Goal: Information Seeking & Learning: Understand process/instructions

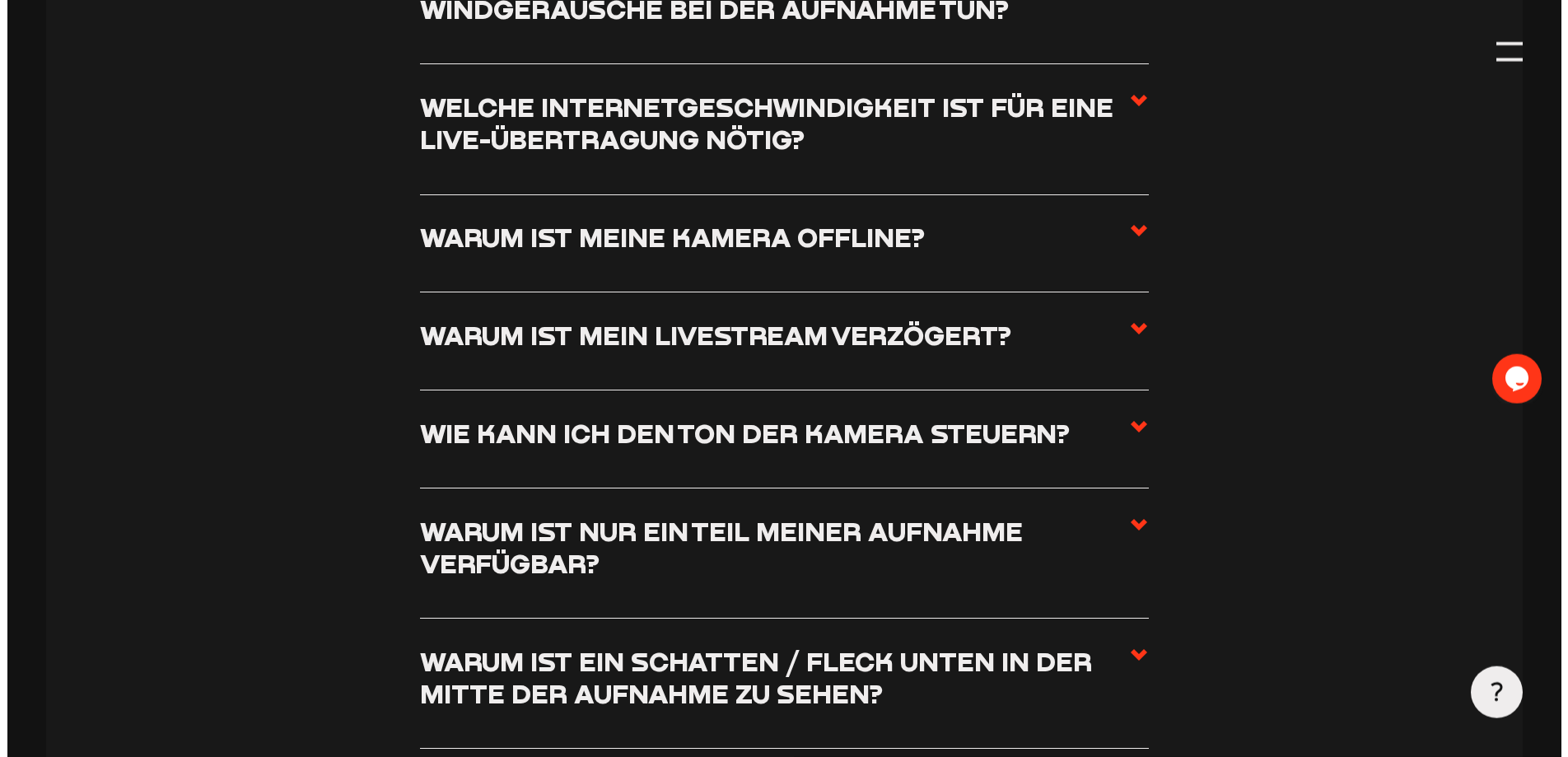
scroll to position [2073, 0]
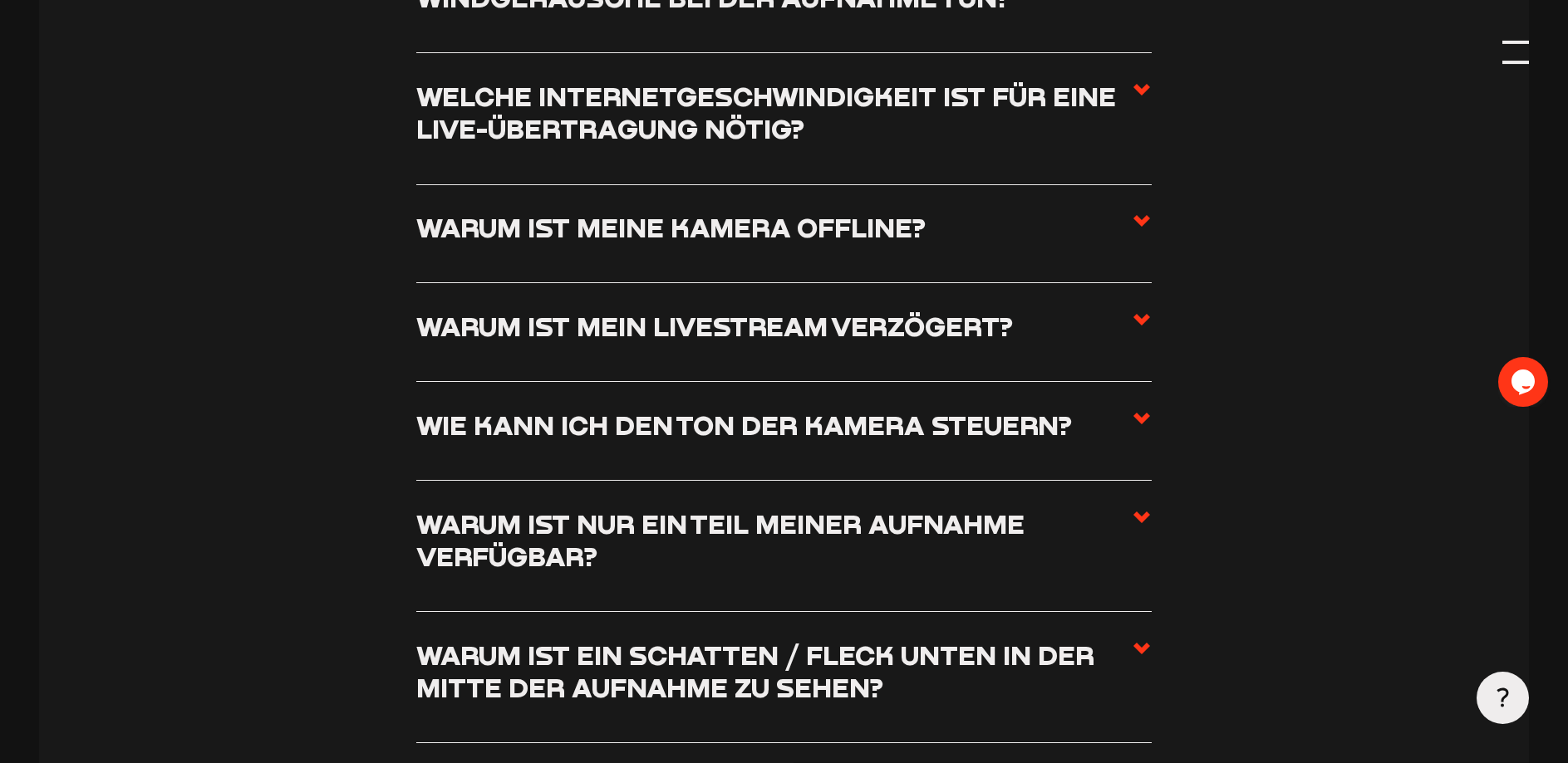
click at [1524, 54] on div at bounding box center [1515, 52] width 25 height 25
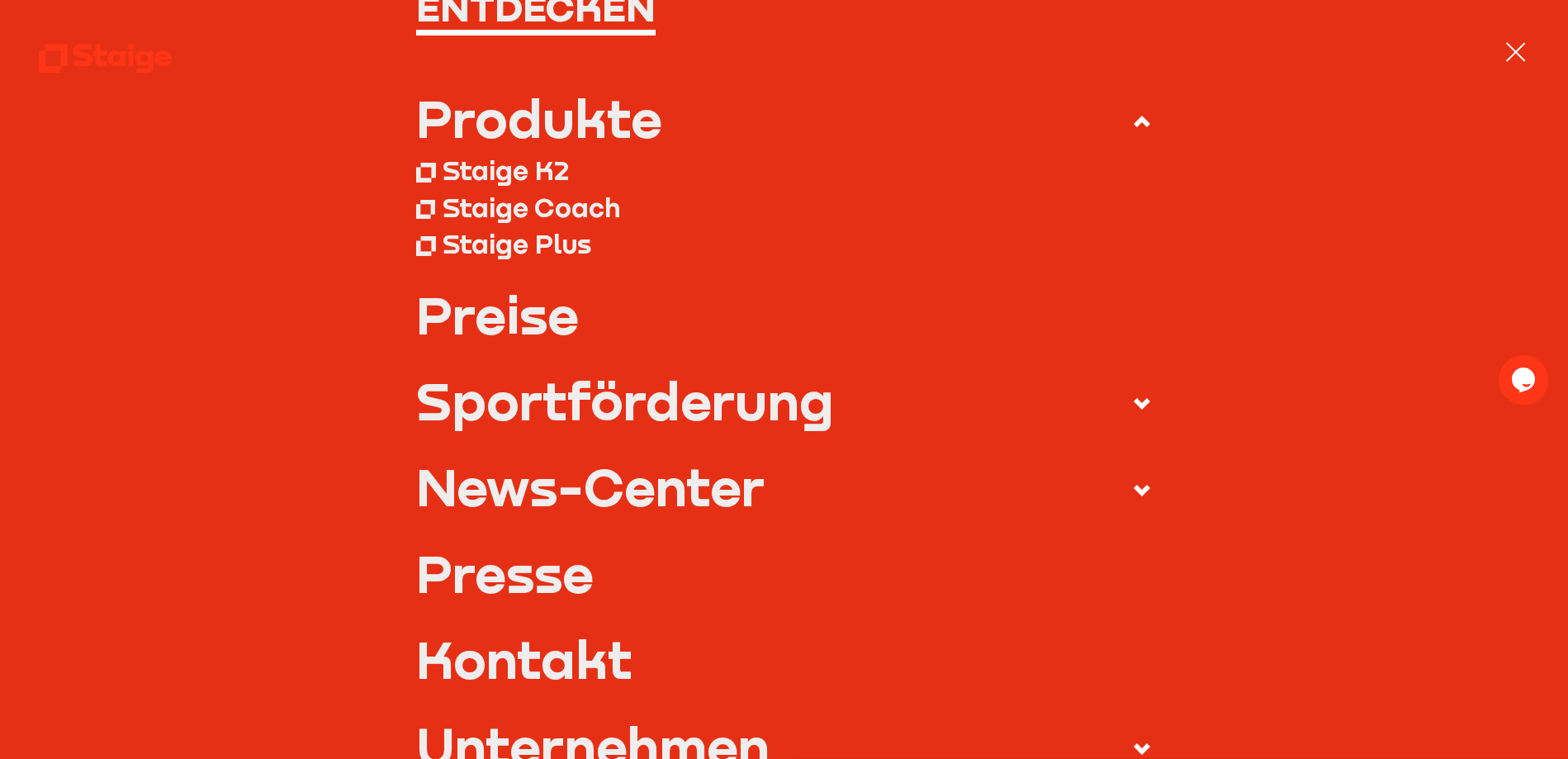
scroll to position [0, 0]
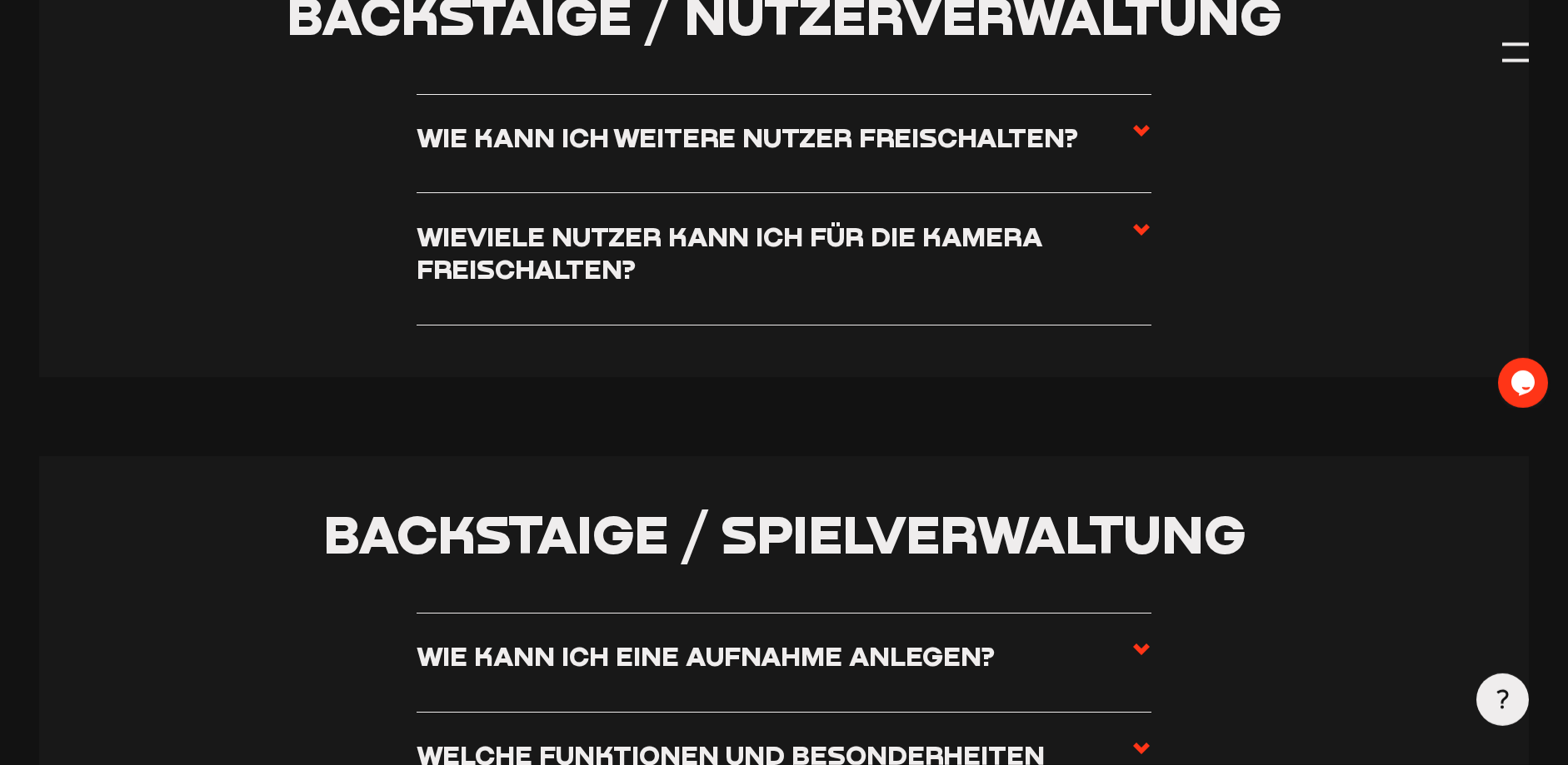
scroll to position [3850, 0]
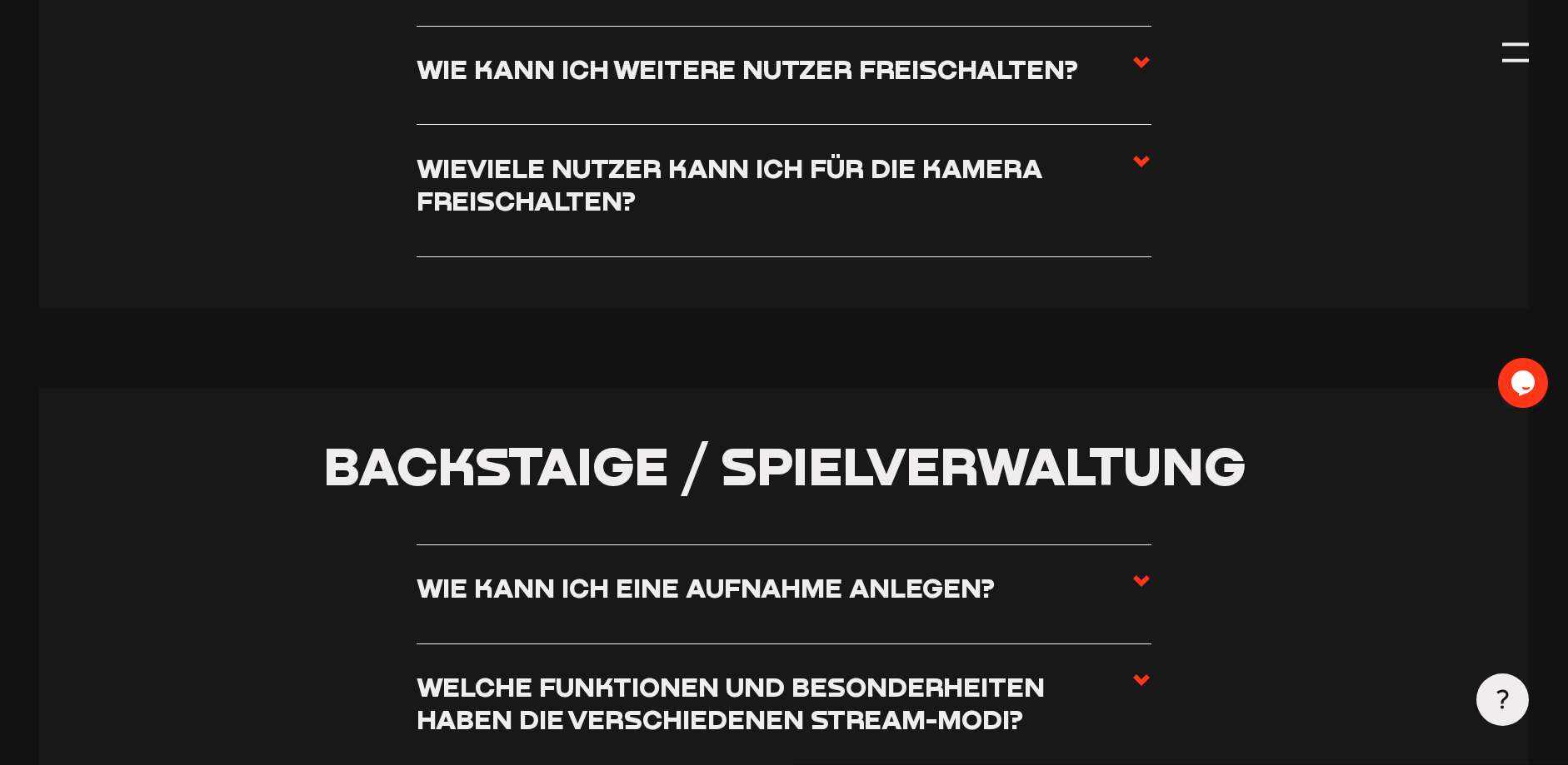
click at [673, 604] on h3 "Wie kann ich eine Aufnahme anlegen?" at bounding box center [705, 586] width 578 height 32
click at [0, 0] on input "Wie kann ich eine Aufnahme anlegen?" at bounding box center [0, 0] width 0 height 0
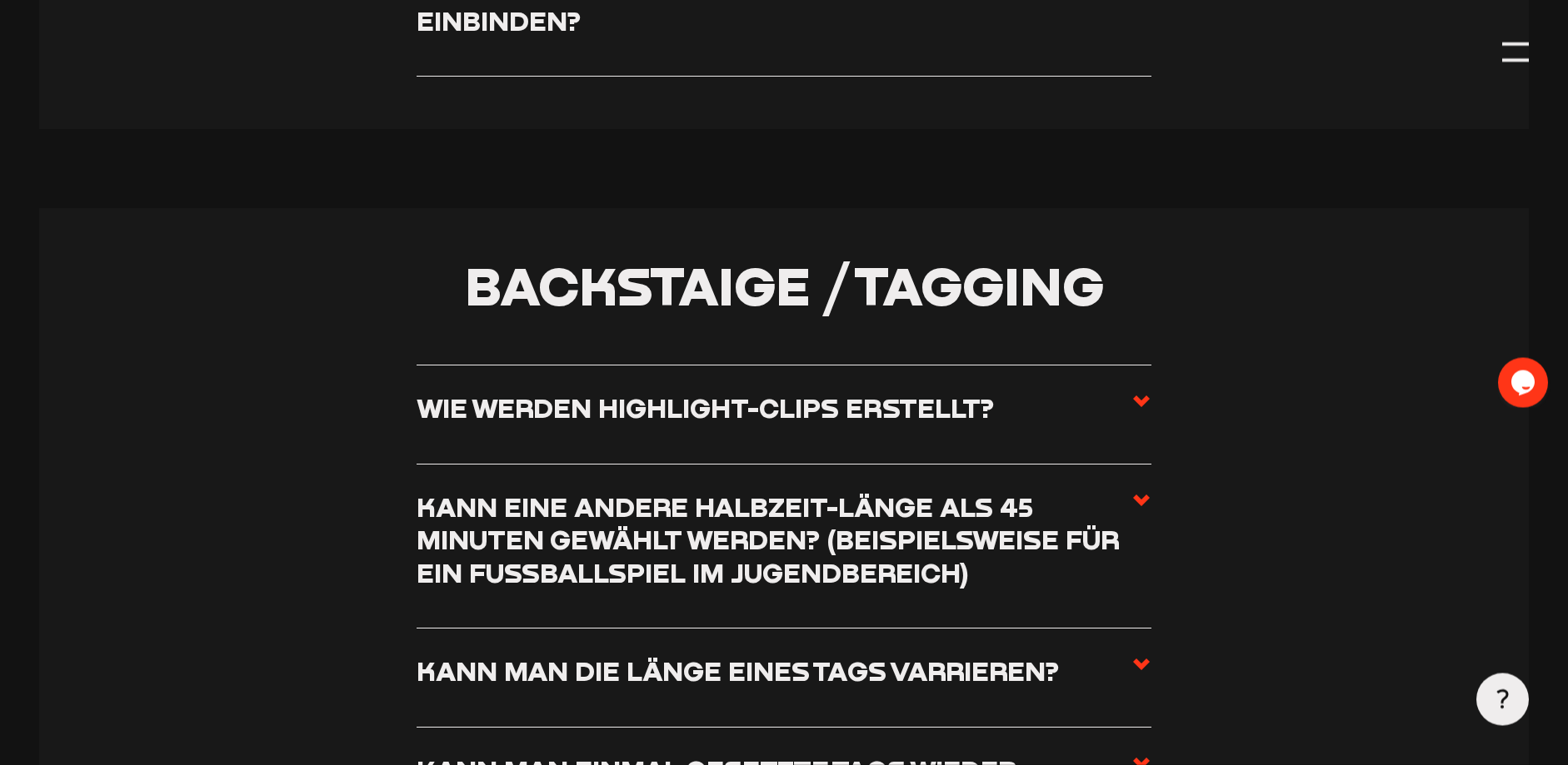
scroll to position [5634, 0]
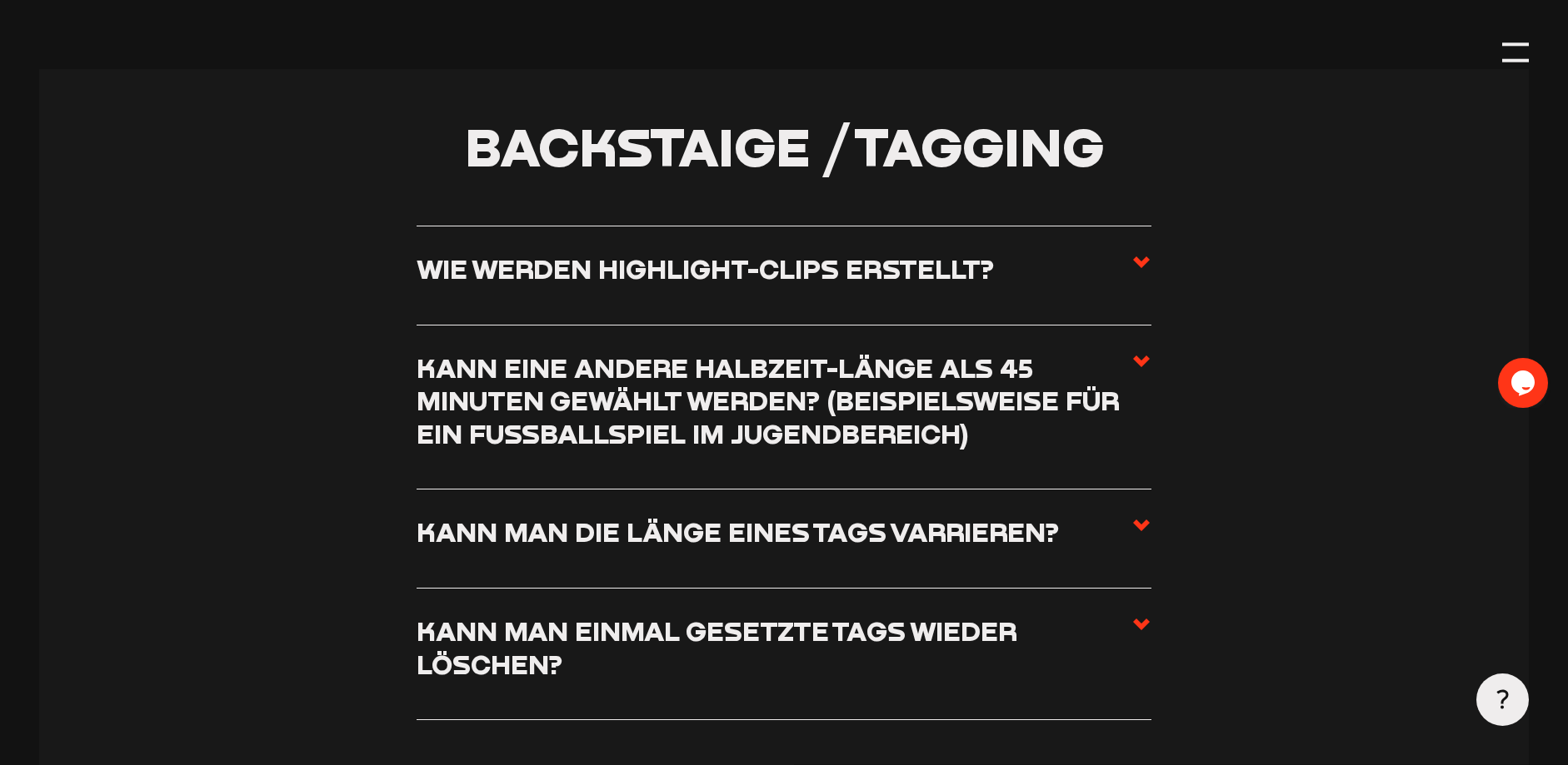
click at [651, 664] on h3 "Kann man einmal gesetzte Tags wieder löschen?" at bounding box center [773, 647] width 714 height 66
click at [0, 0] on input "Kann man einmal gesetzte Tags wieder löschen?" at bounding box center [0, 0] width 0 height 0
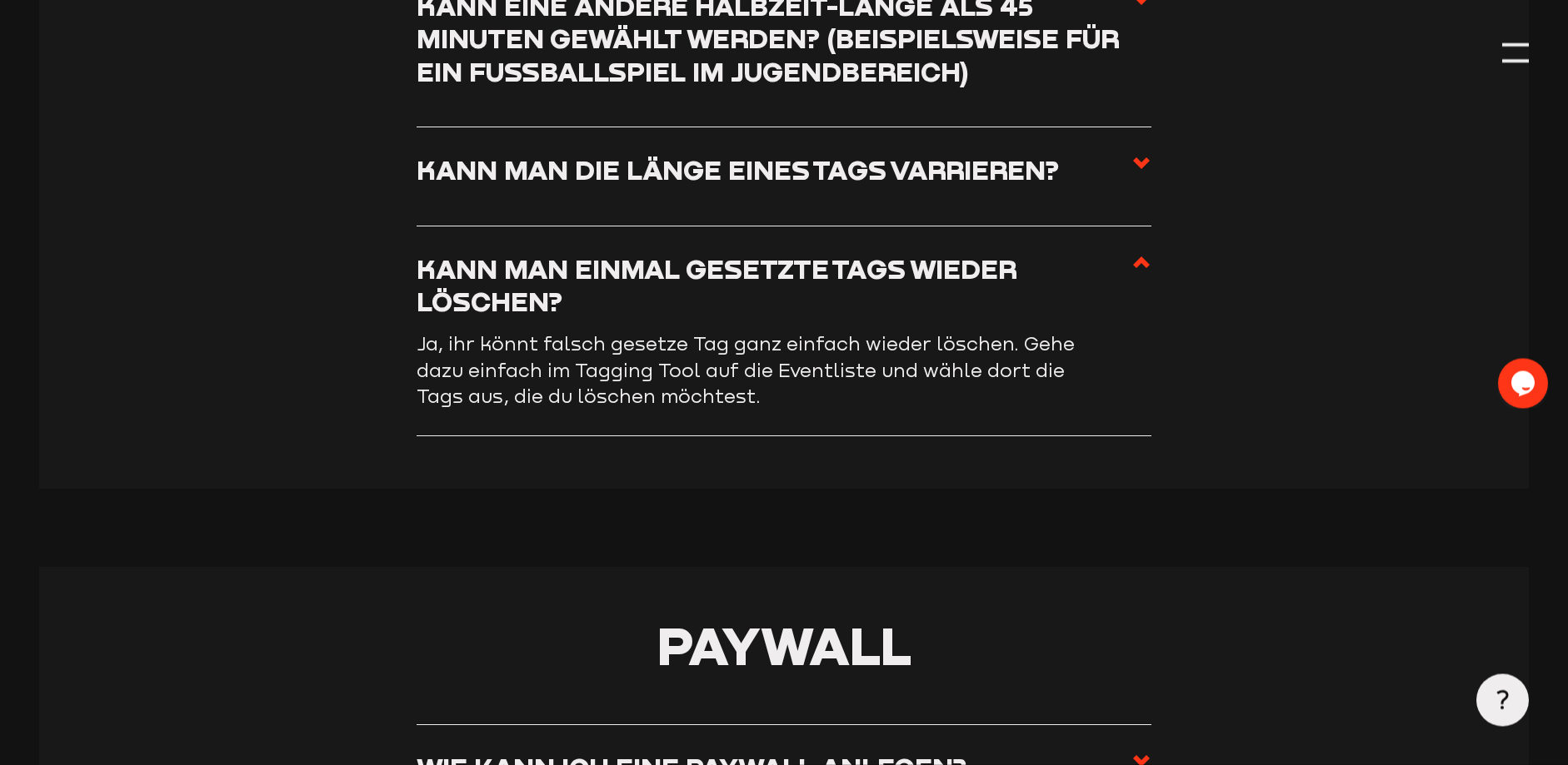
scroll to position [5814, 0]
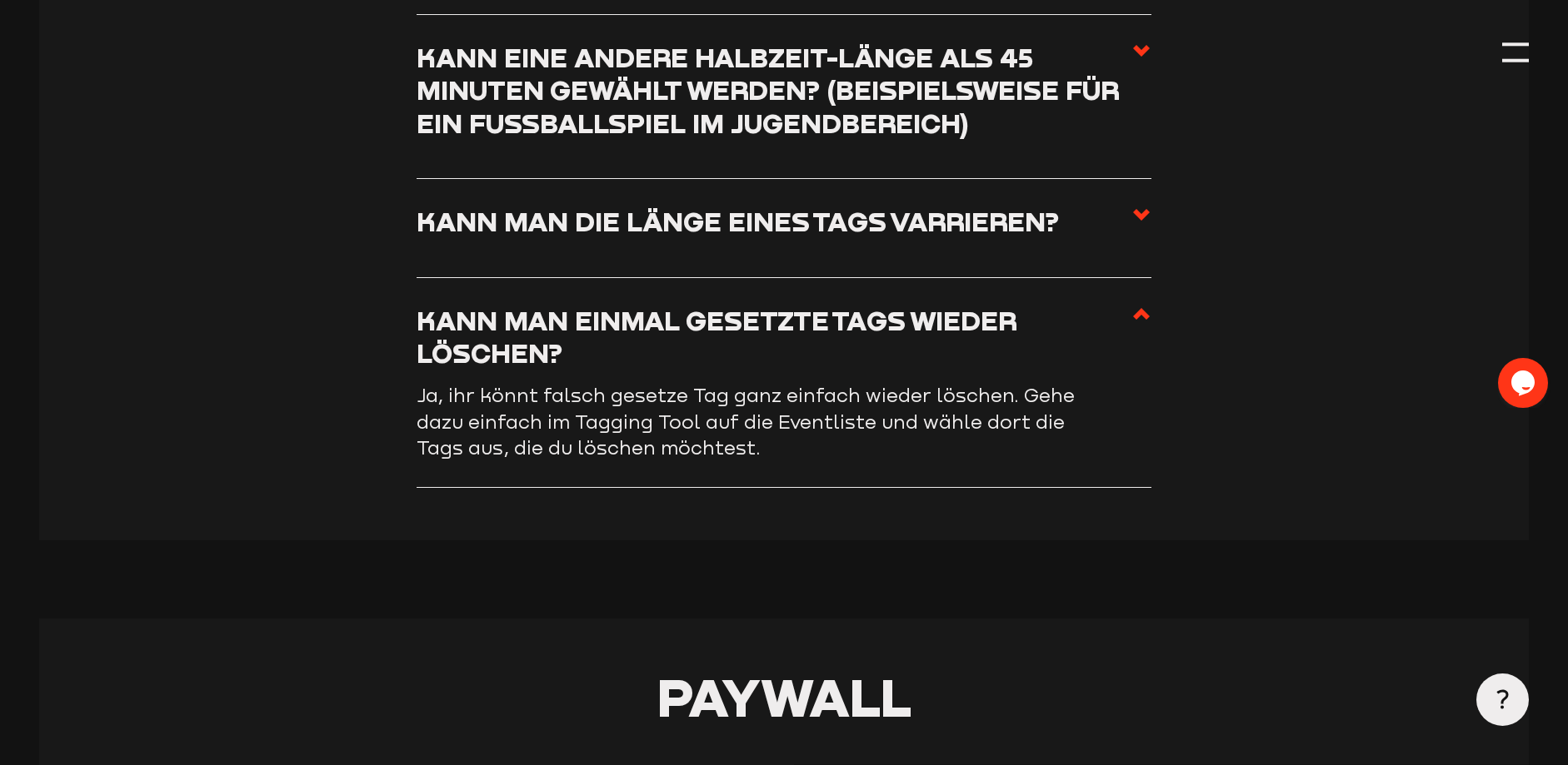
click at [700, 234] on h3 "Kann man die Länge eines Tags varrieren?" at bounding box center [737, 221] width 643 height 32
click at [0, 0] on input "Kann man die Länge eines Tags varrieren?" at bounding box center [0, 0] width 0 height 0
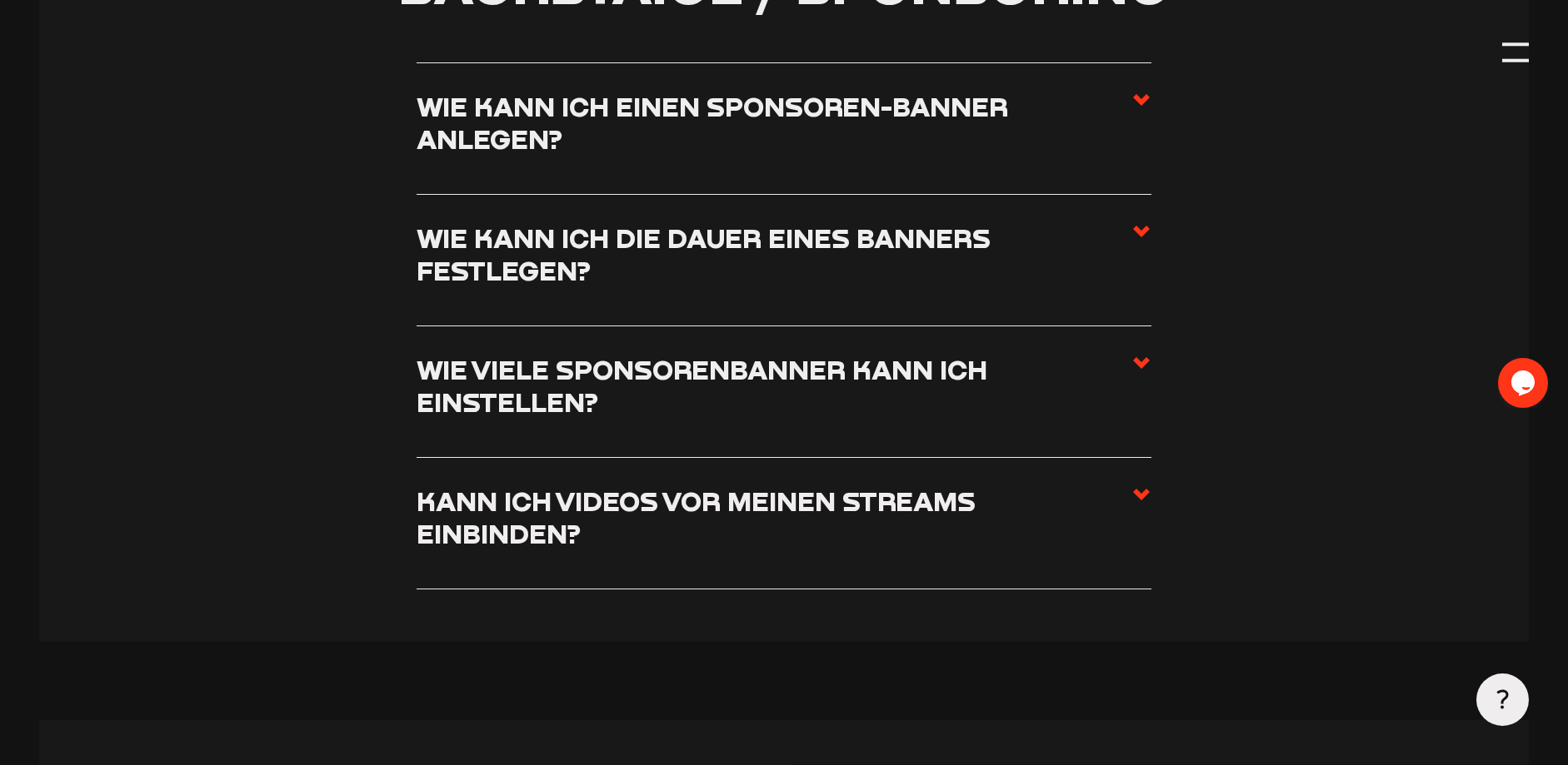
scroll to position [4596, 0]
